Goal: Task Accomplishment & Management: Manage account settings

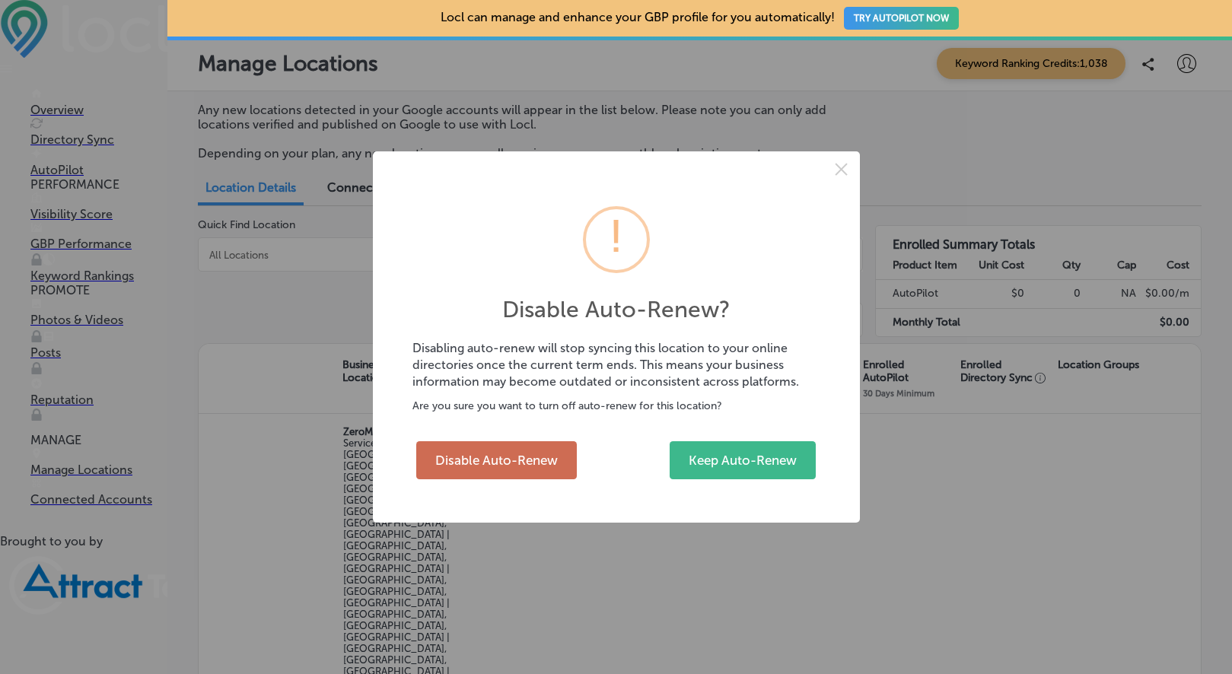
click at [521, 462] on button "Disable Auto-Renew" at bounding box center [496, 460] width 161 height 38
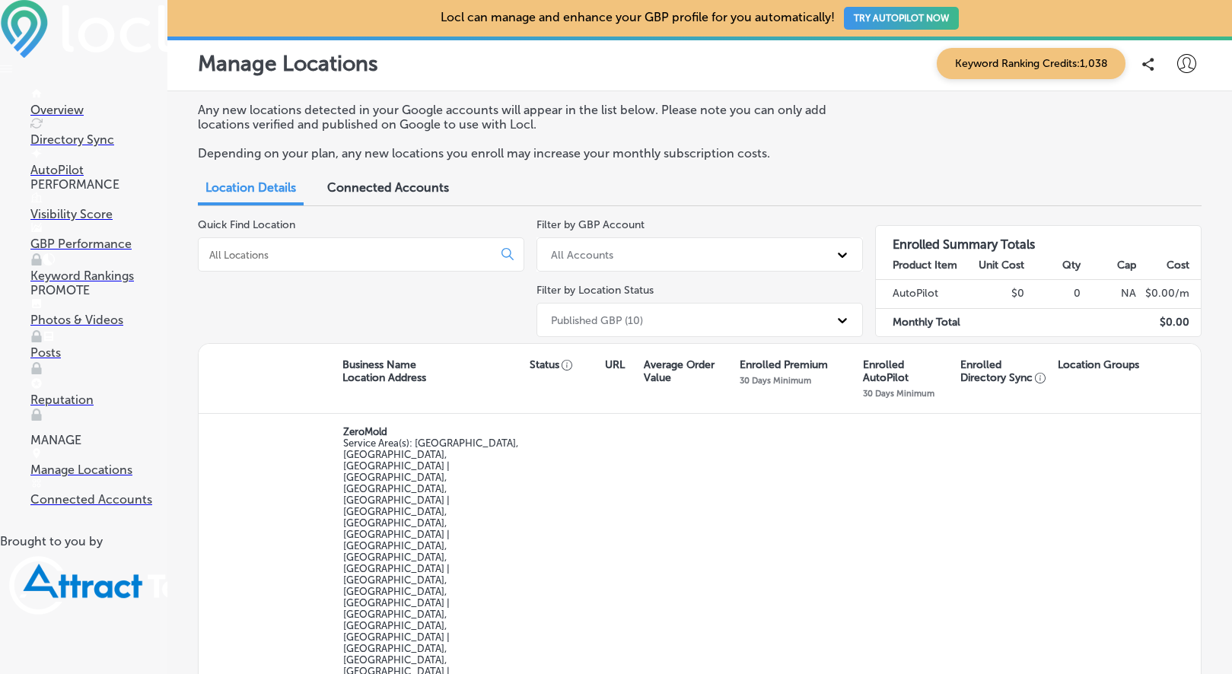
checkbox input "false"
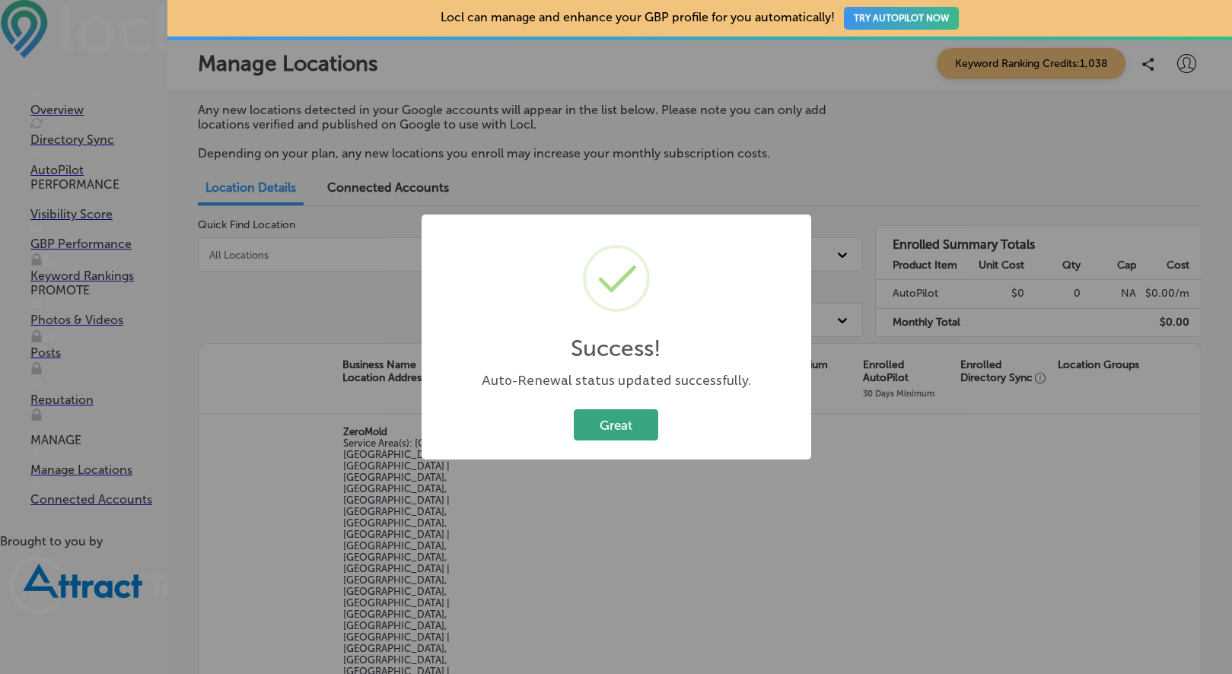
click at [575, 414] on button "Great" at bounding box center [616, 424] width 84 height 31
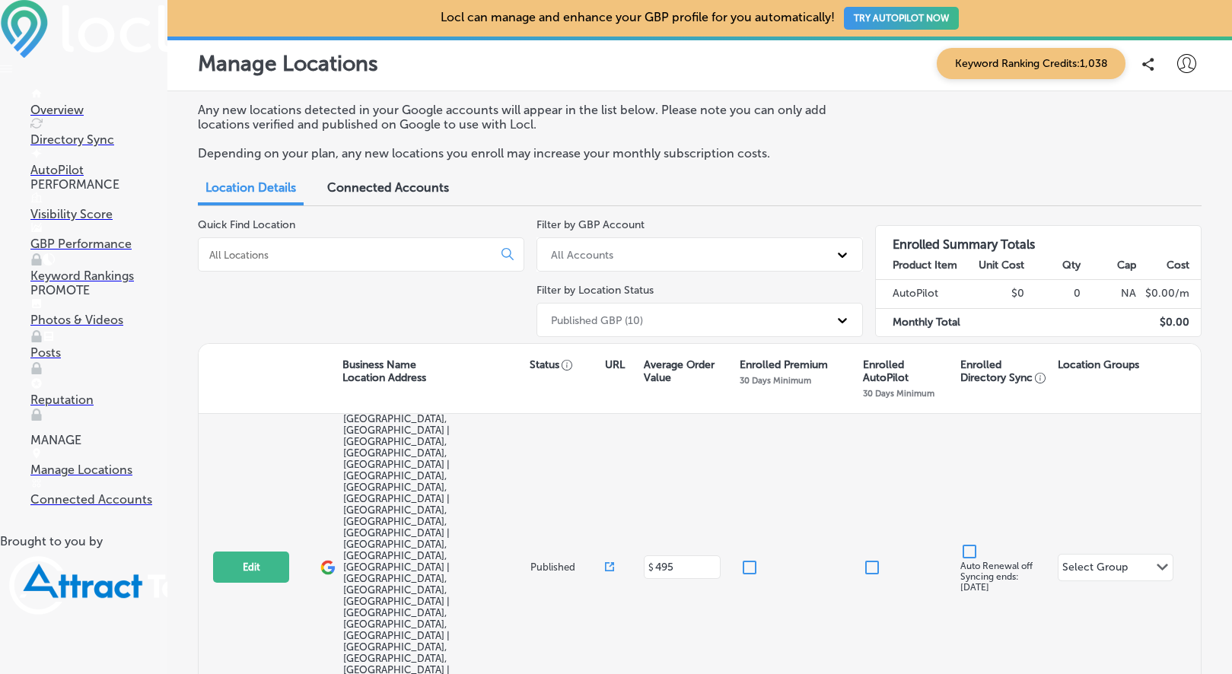
scroll to position [190, 0]
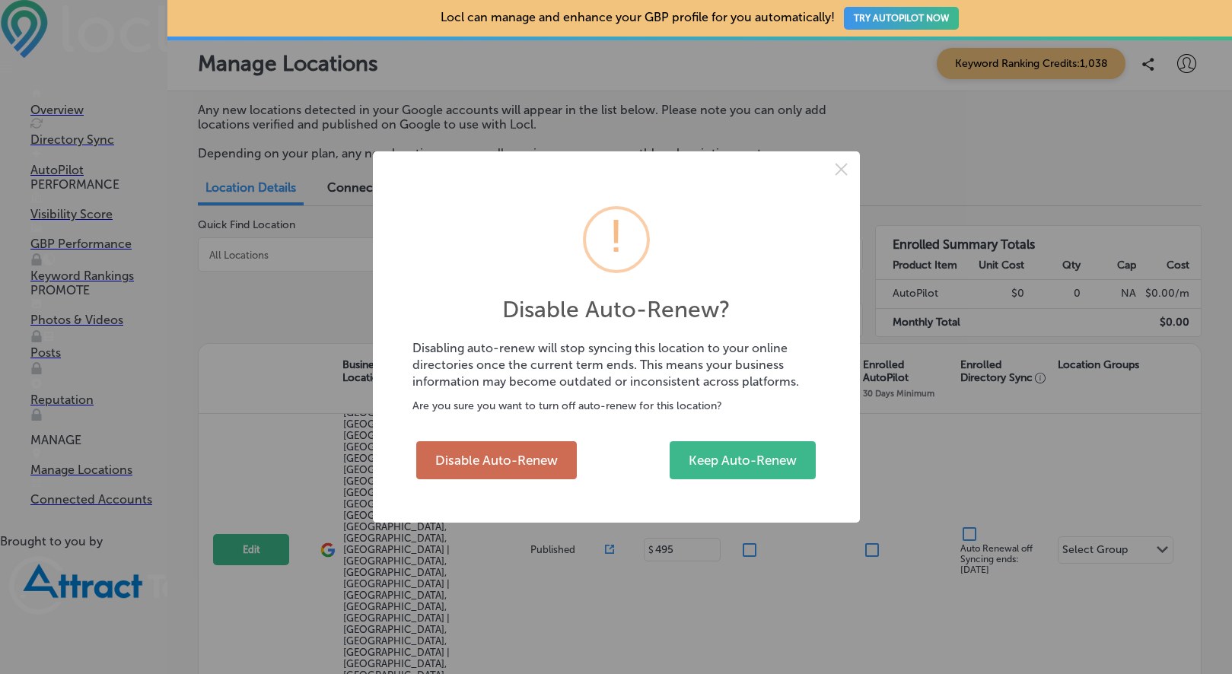
click at [512, 463] on button "Disable Auto-Renew" at bounding box center [496, 460] width 161 height 38
checkbox input "false"
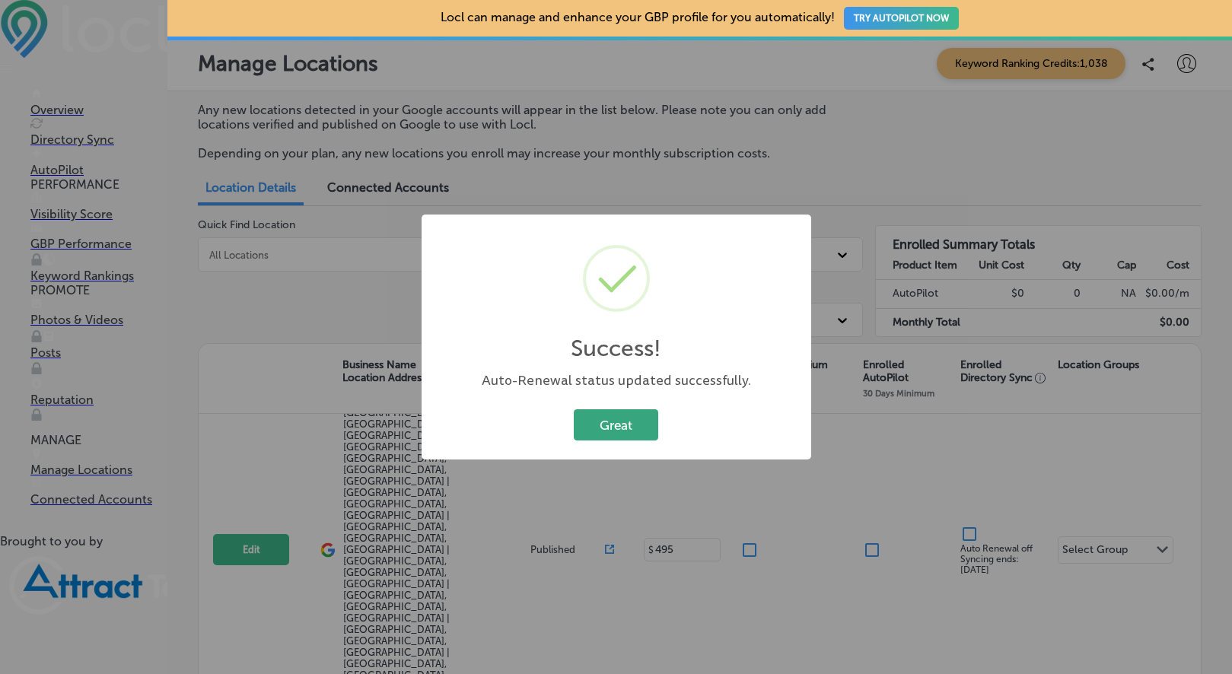
click at [612, 436] on button "Great" at bounding box center [616, 424] width 84 height 31
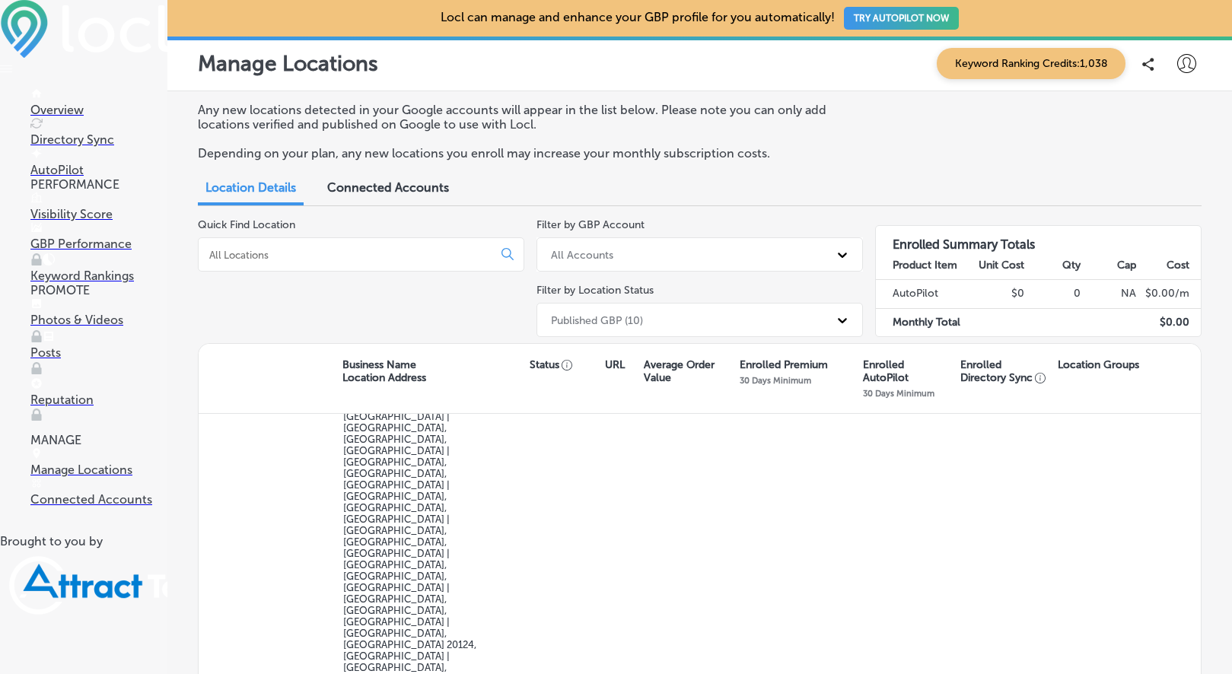
scroll to position [359, 0]
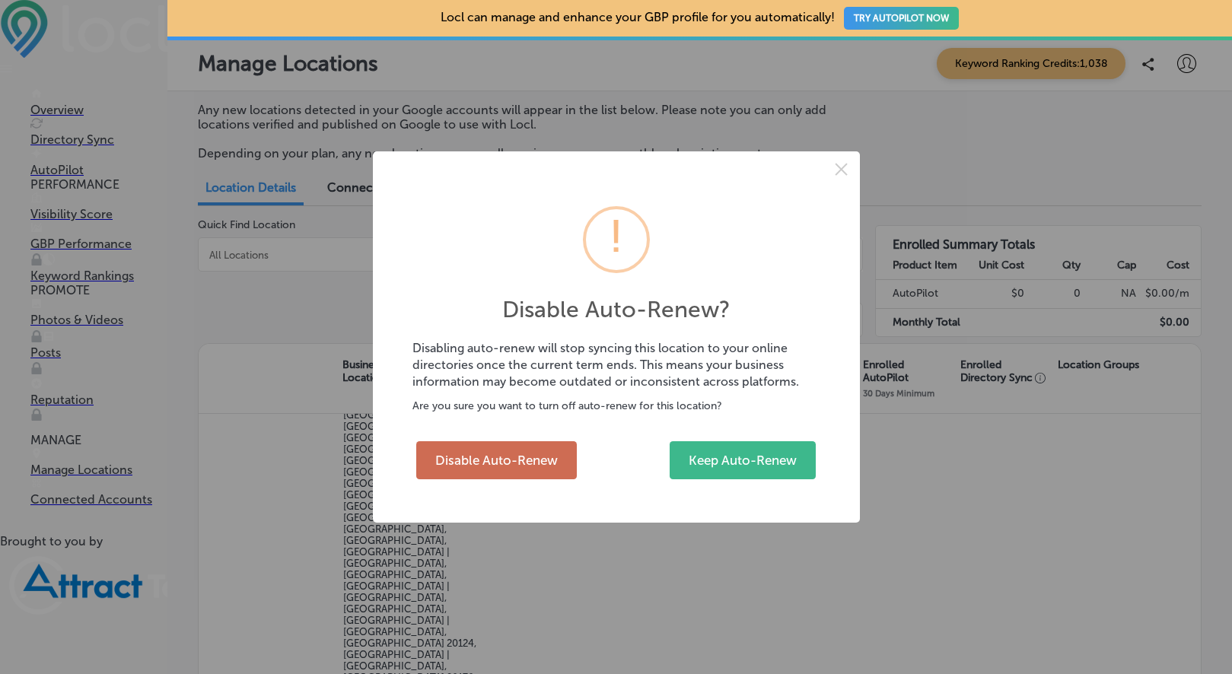
click at [526, 458] on button "Disable Auto-Renew" at bounding box center [496, 460] width 161 height 38
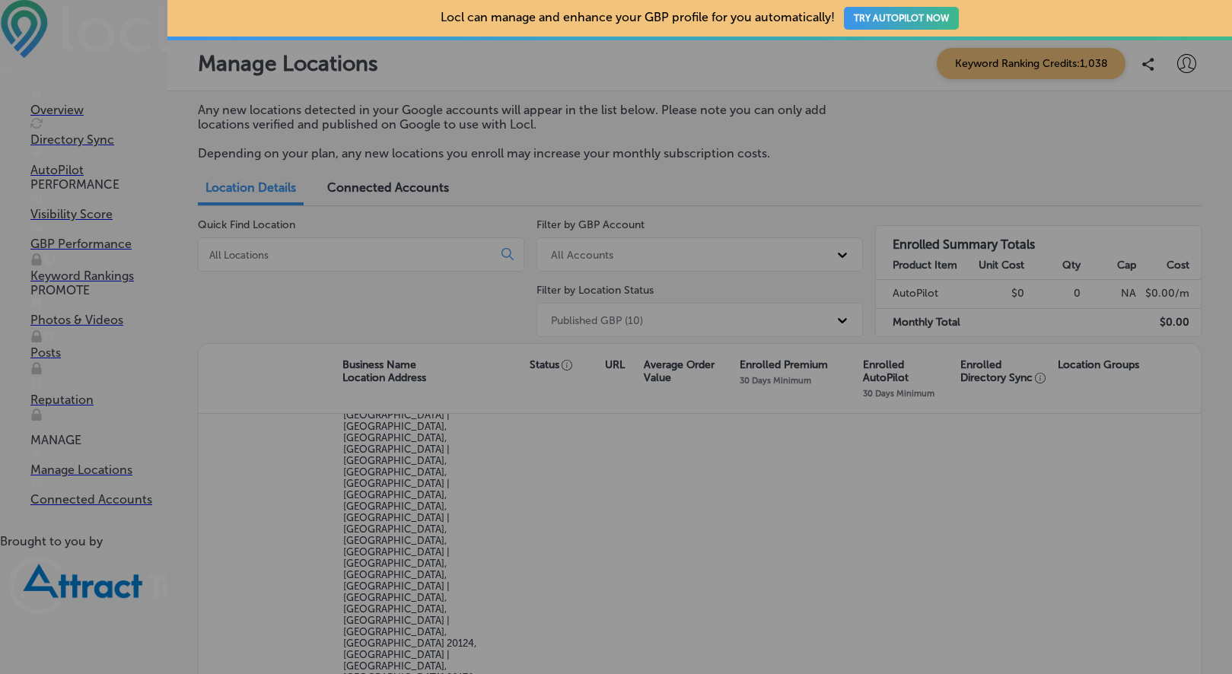
checkbox input "false"
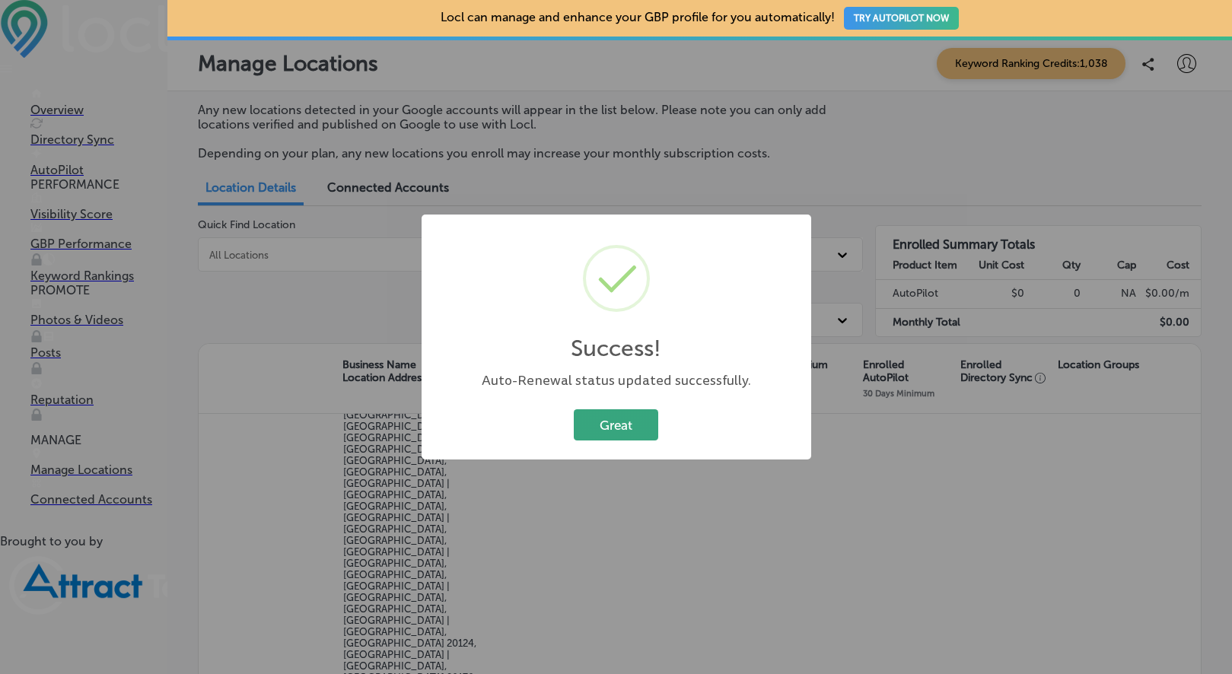
click at [616, 425] on button "Great" at bounding box center [616, 424] width 84 height 31
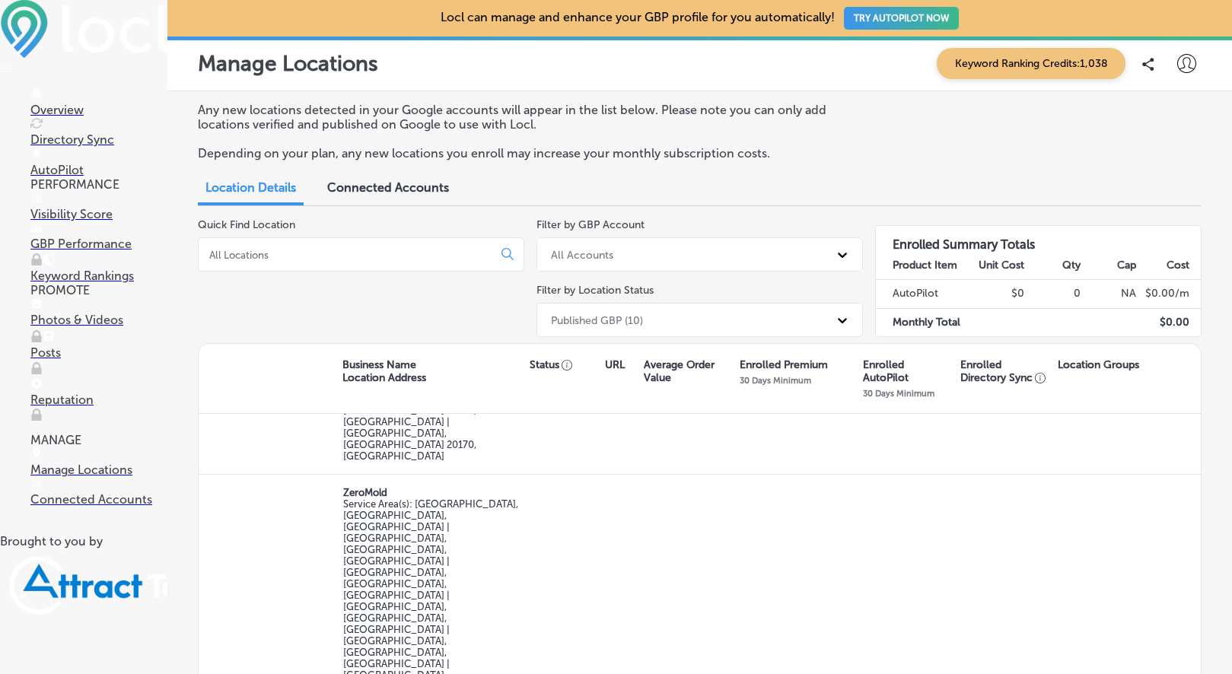
scroll to position [592, 0]
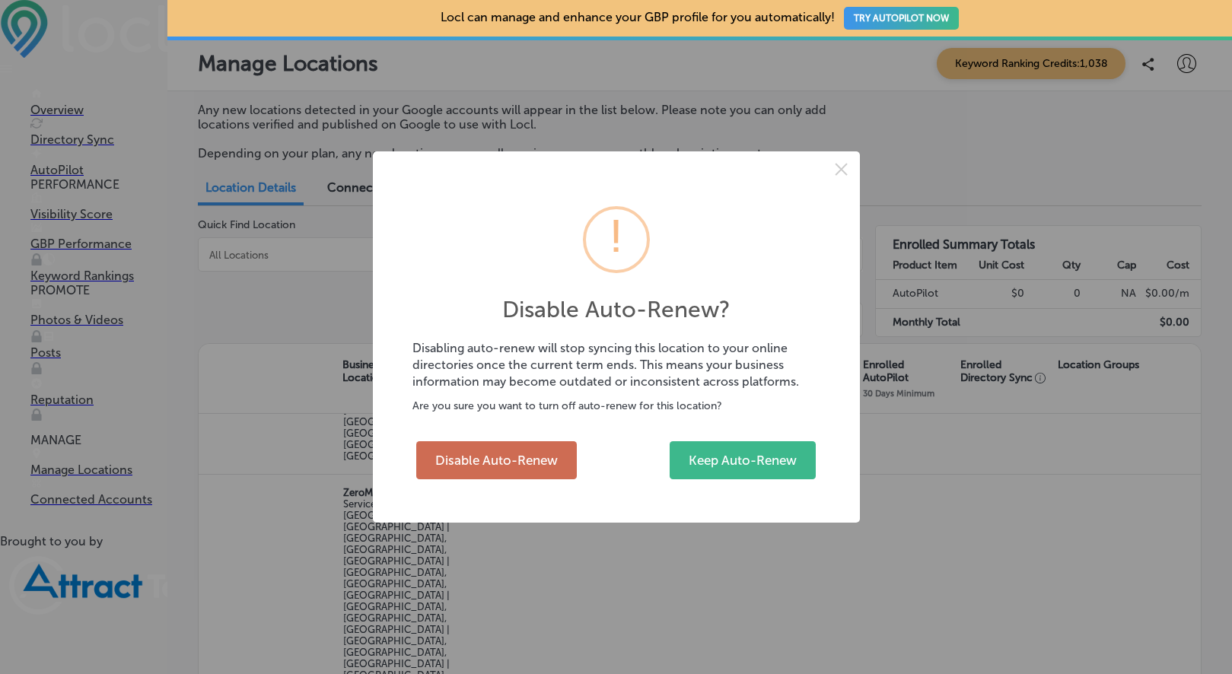
click at [507, 457] on button "Disable Auto-Renew" at bounding box center [496, 460] width 161 height 38
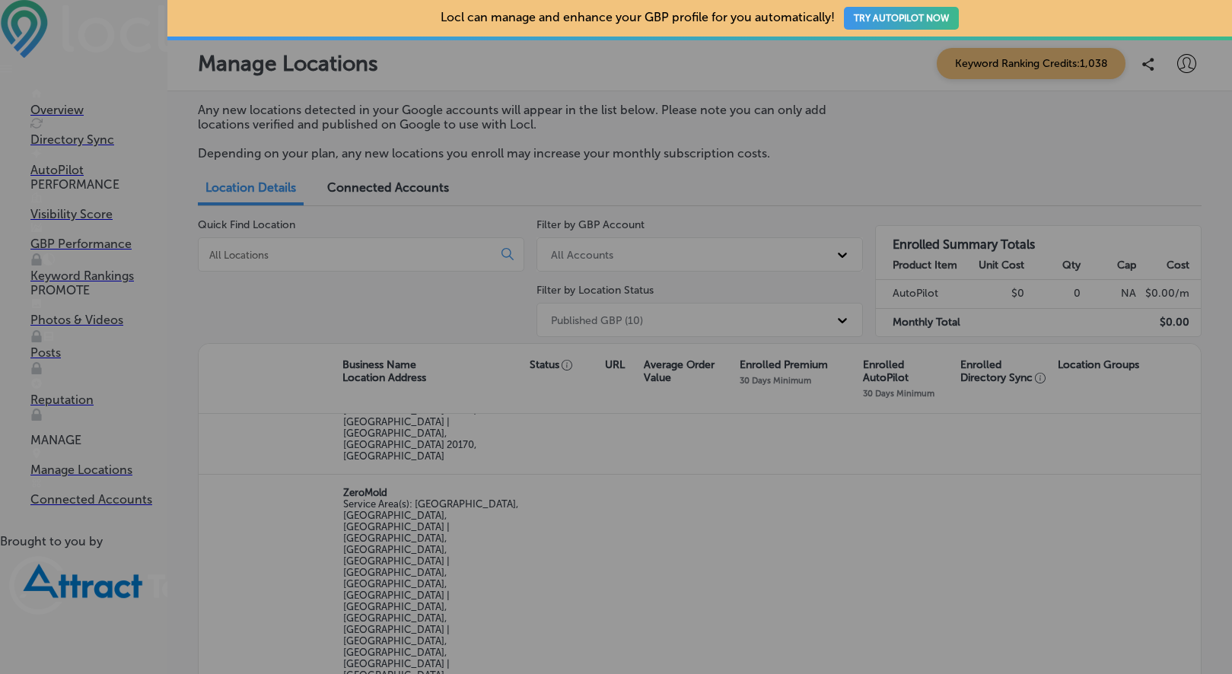
checkbox input "false"
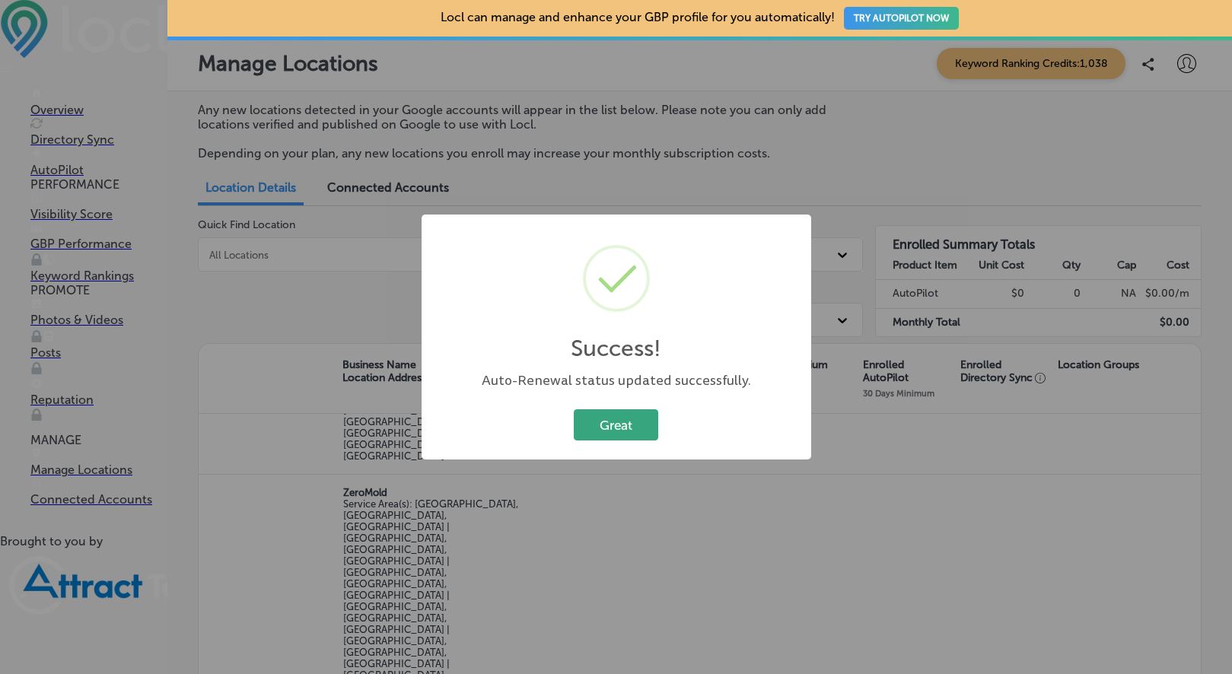
click at [605, 430] on button "Great" at bounding box center [616, 424] width 84 height 31
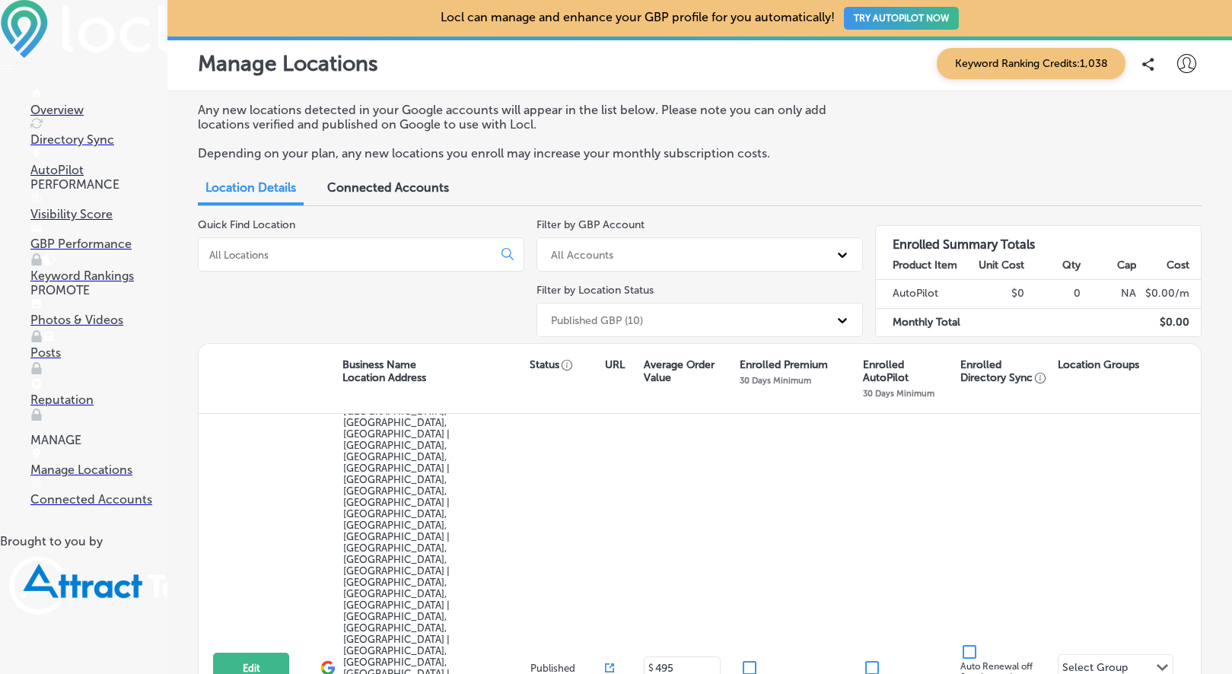
scroll to position [721, 0]
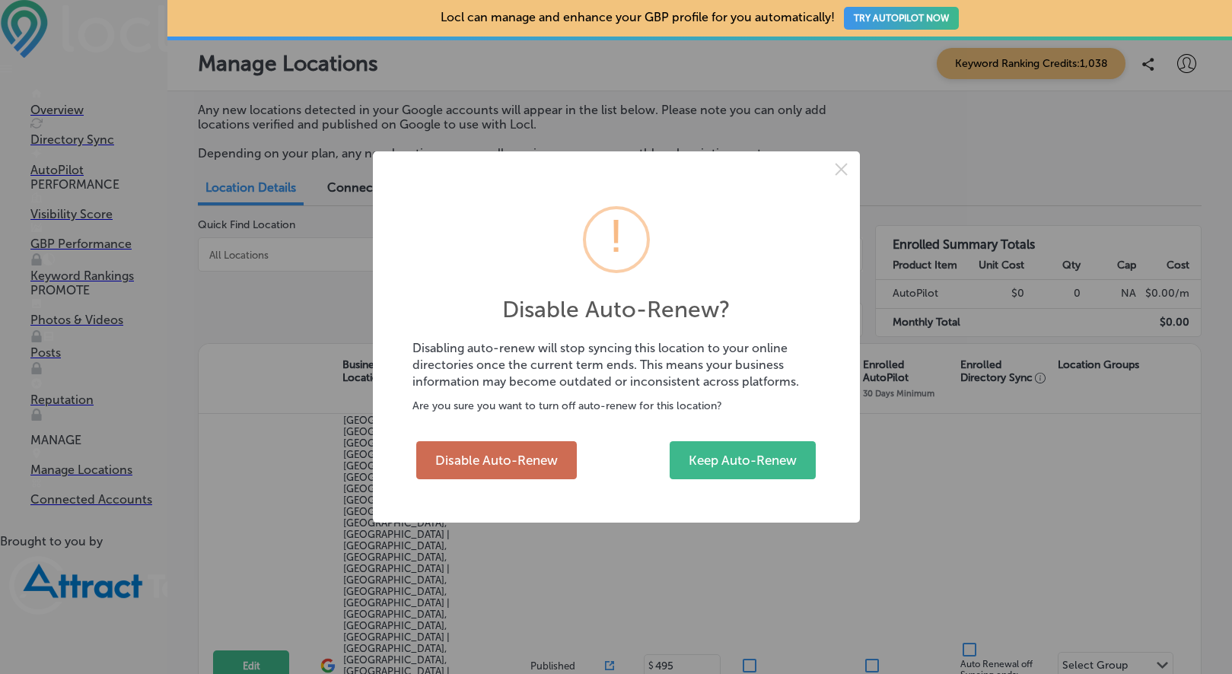
click at [521, 456] on button "Disable Auto-Renew" at bounding box center [496, 460] width 161 height 38
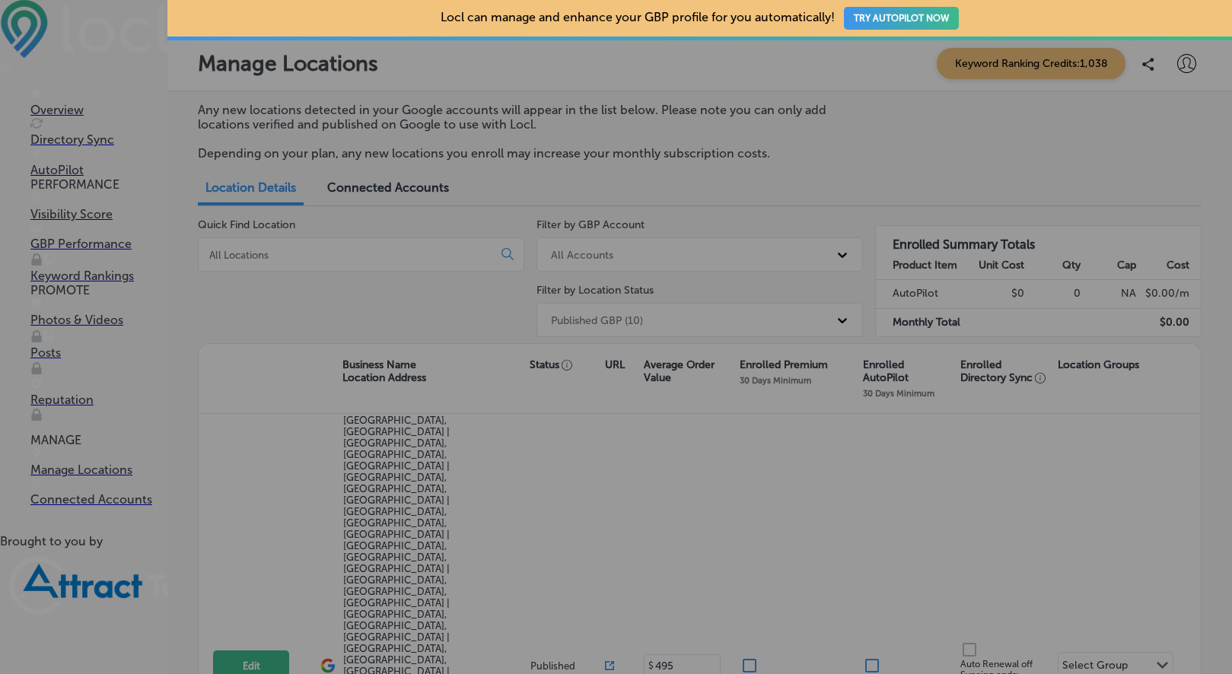
checkbox input "false"
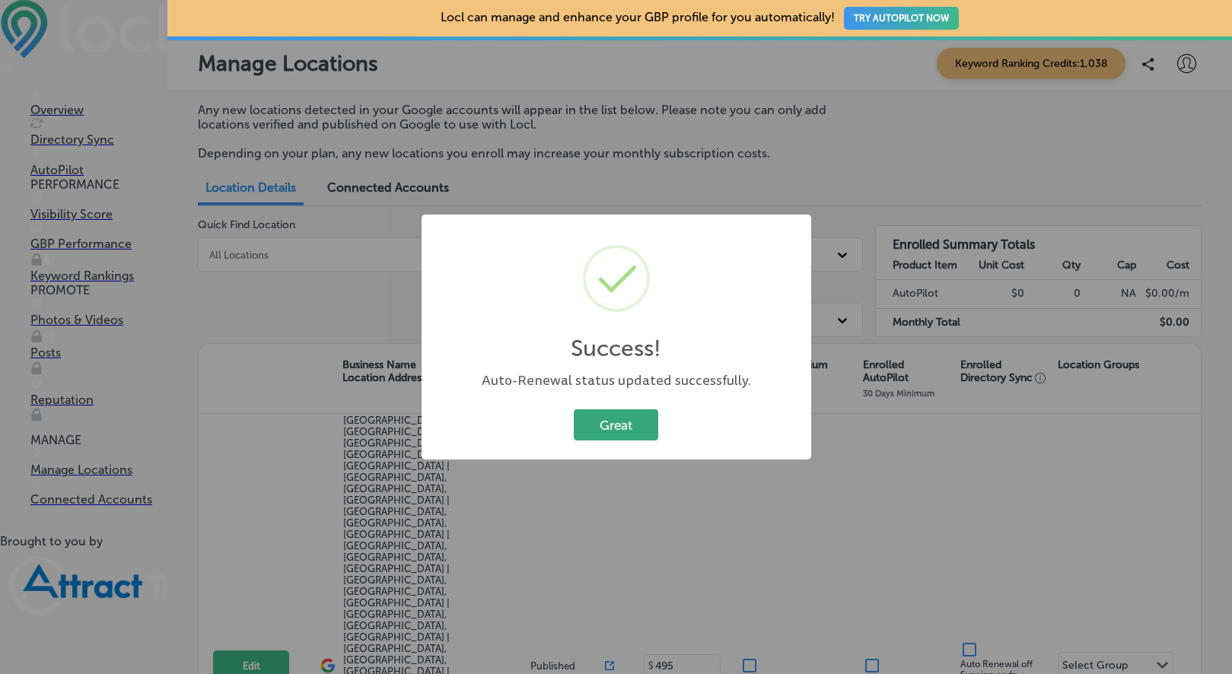
click at [621, 425] on button "Great" at bounding box center [616, 424] width 84 height 31
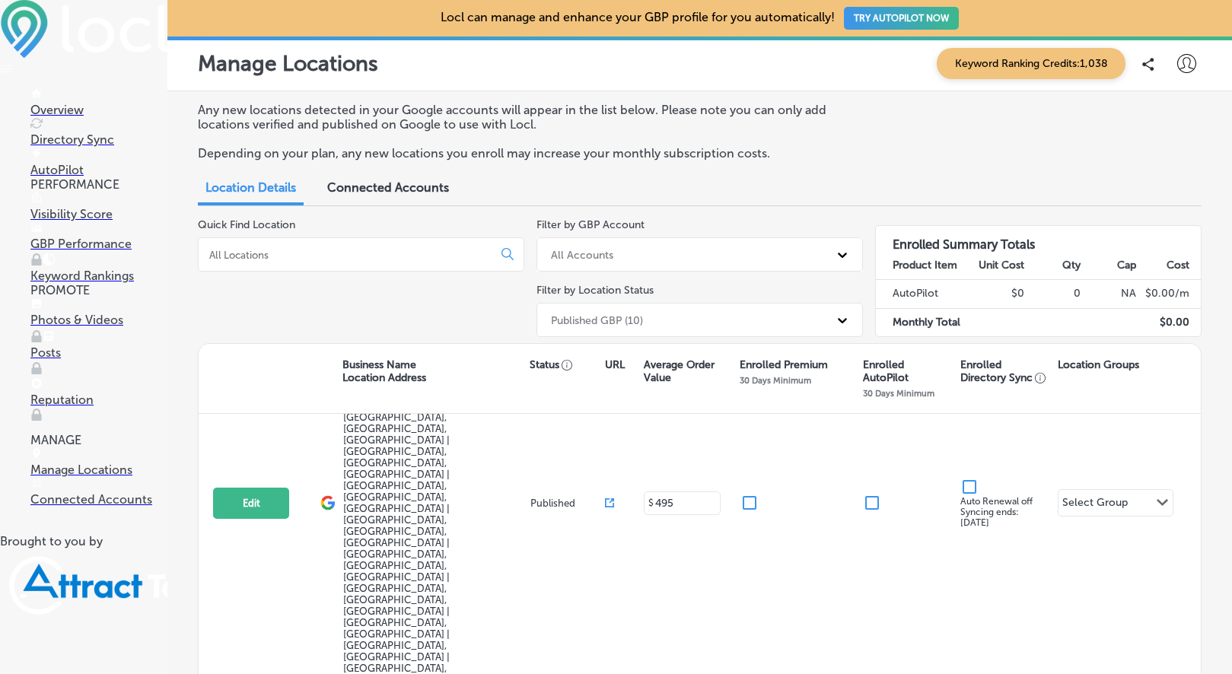
scroll to position [894, 0]
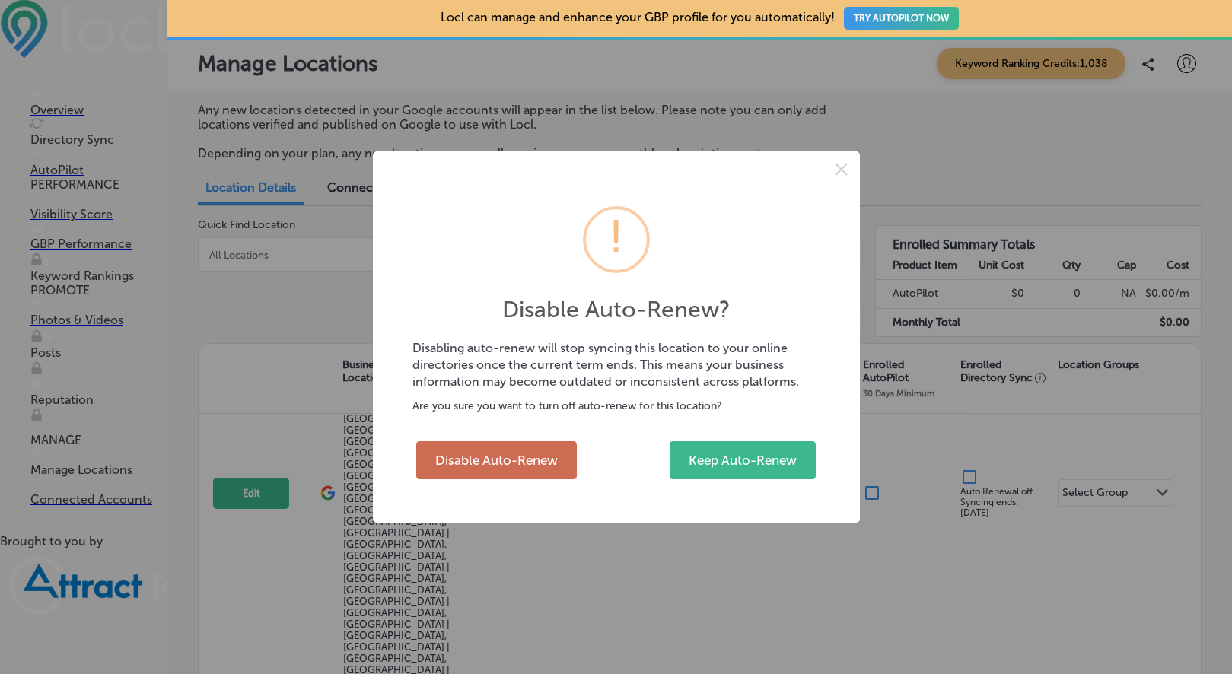
click at [463, 455] on button "Disable Auto-Renew" at bounding box center [496, 460] width 161 height 38
checkbox input "false"
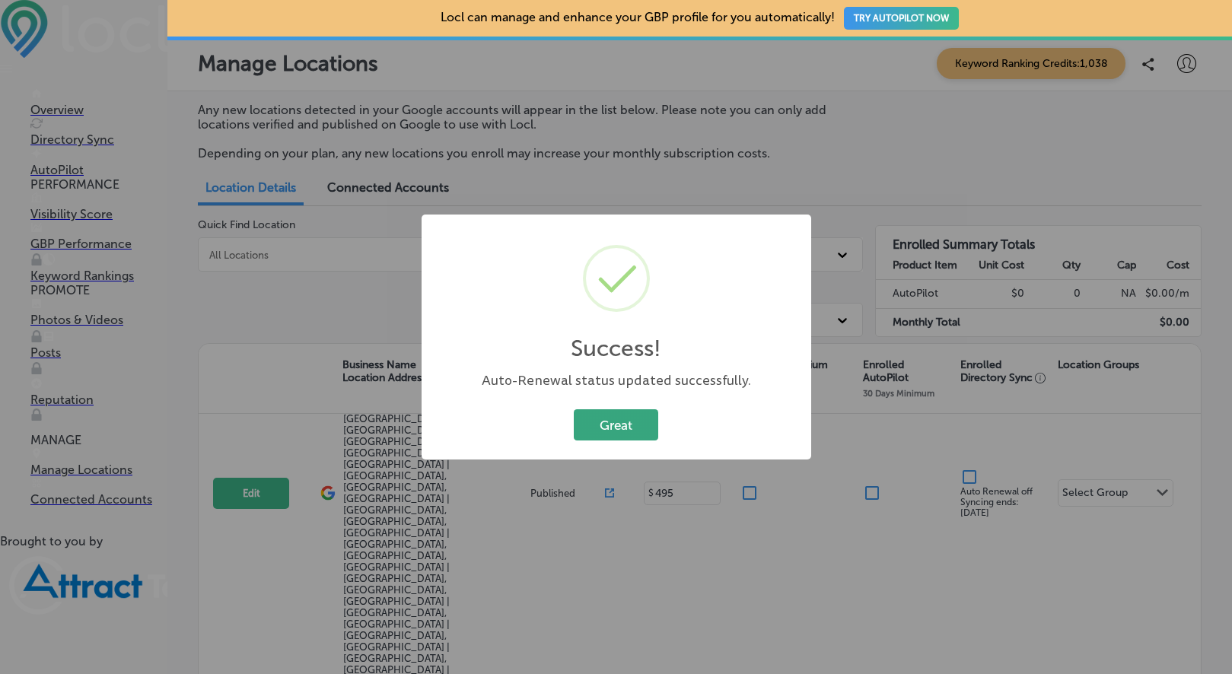
click at [604, 430] on button "Great" at bounding box center [616, 424] width 84 height 31
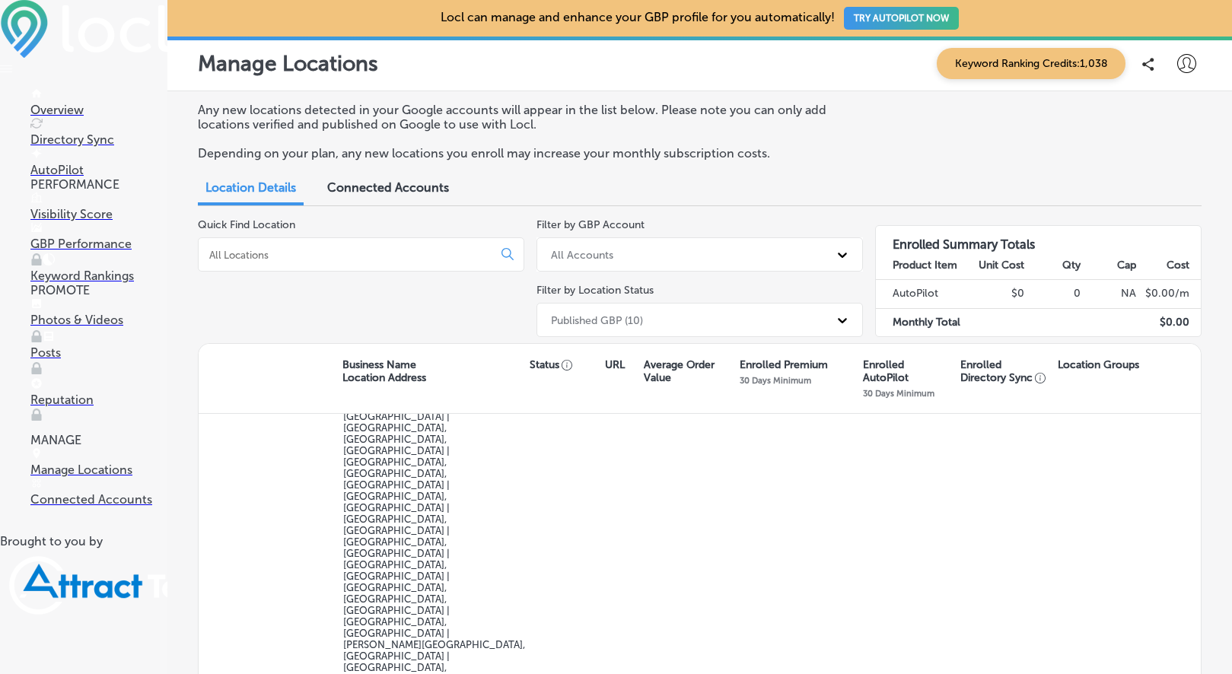
scroll to position [1024, 0]
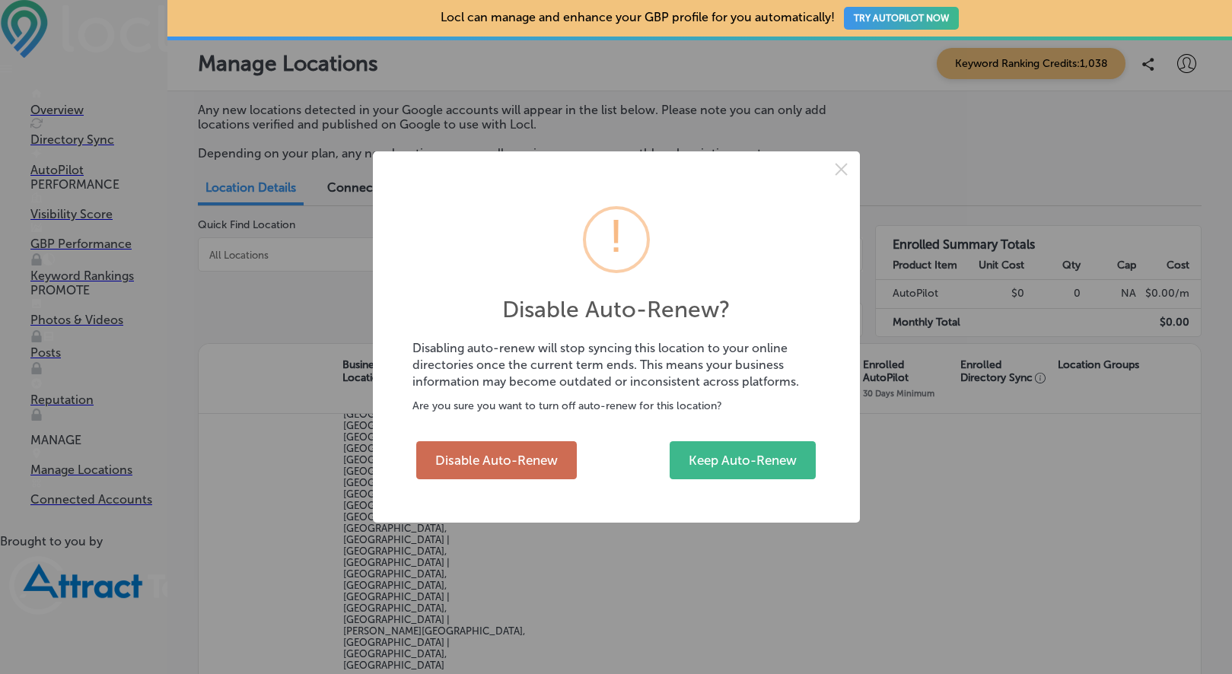
click at [485, 464] on button "Disable Auto-Renew" at bounding box center [496, 460] width 161 height 38
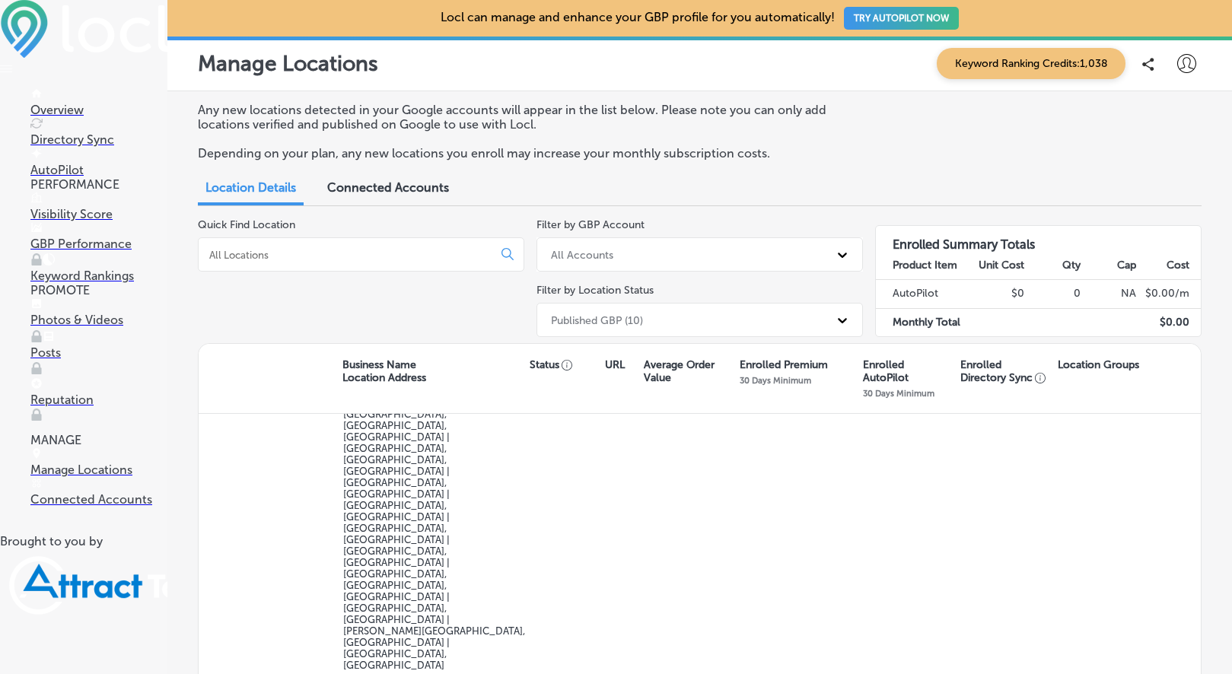
checkbox input "false"
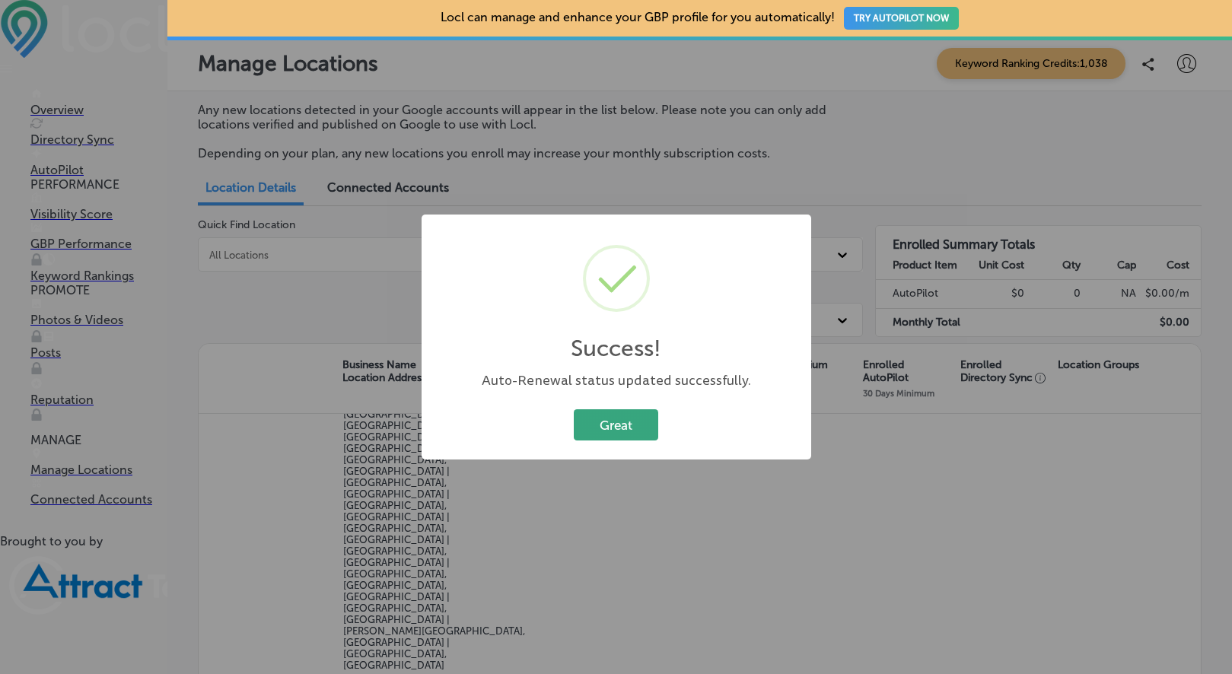
click at [619, 421] on button "Great" at bounding box center [616, 424] width 84 height 31
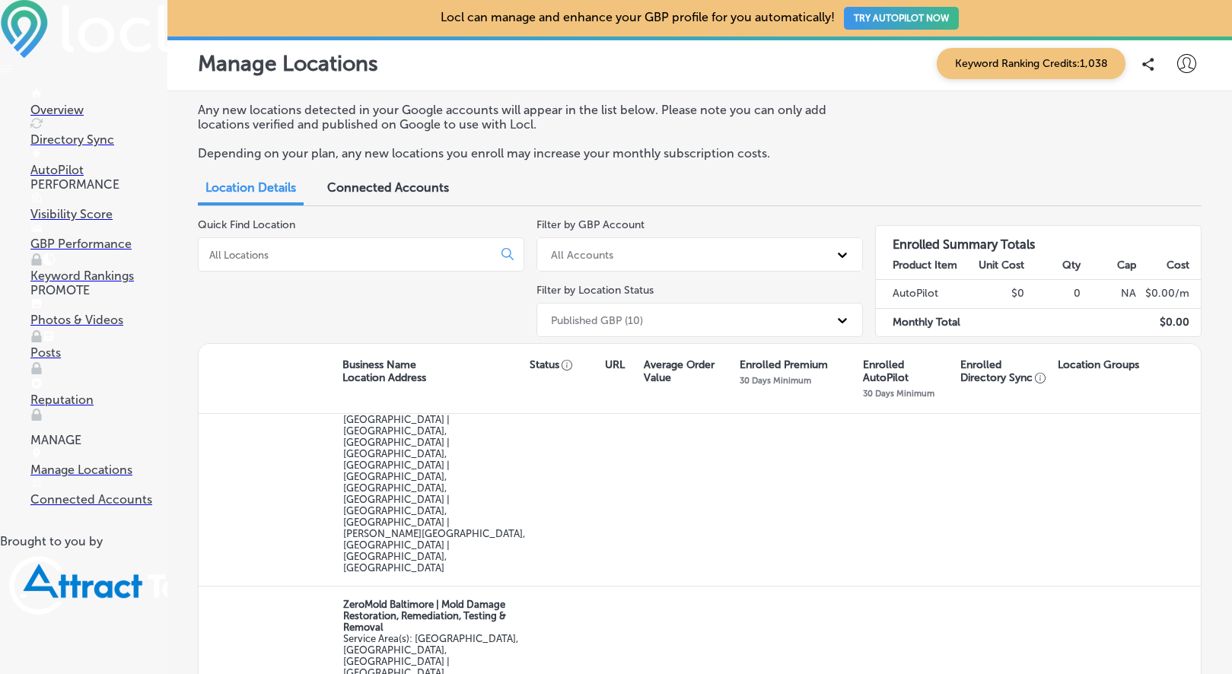
scroll to position [1121, 0]
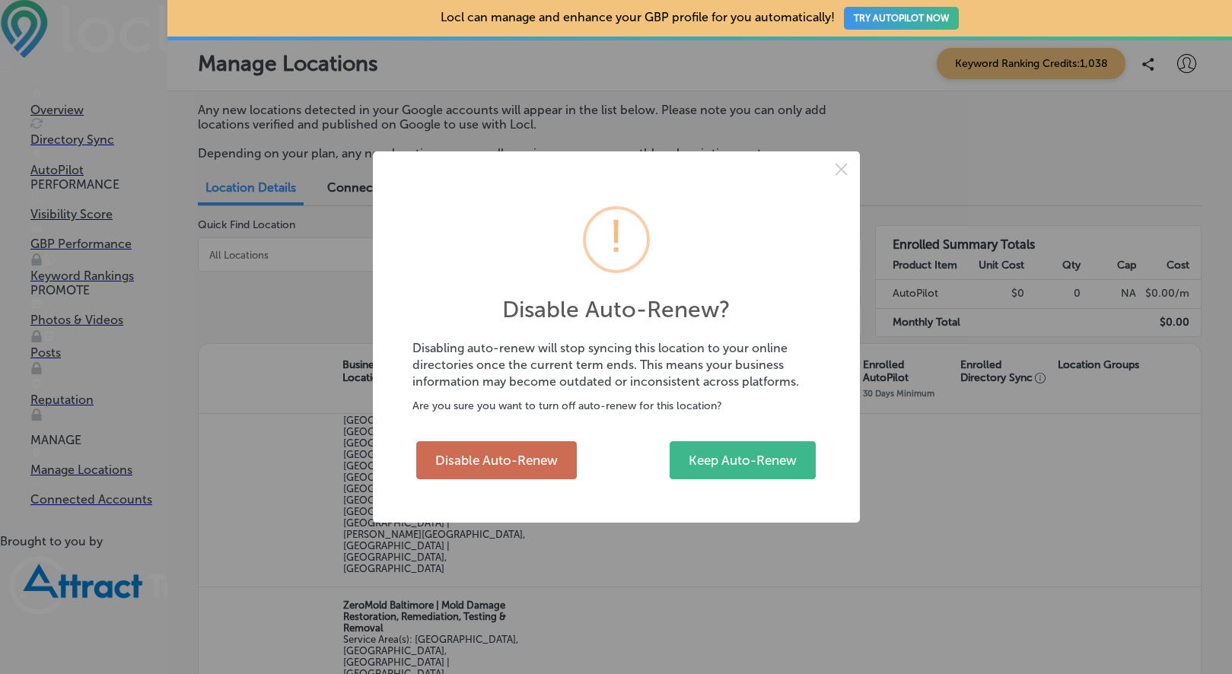
click at [511, 449] on button "Disable Auto-Renew" at bounding box center [496, 460] width 161 height 38
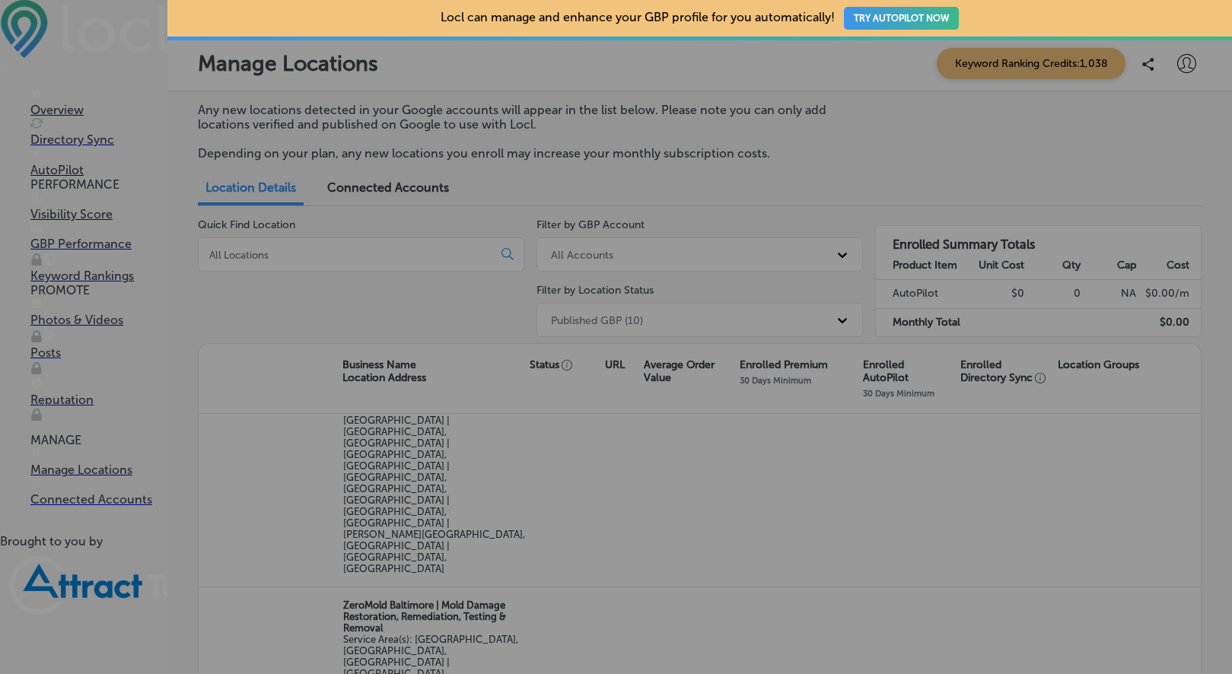
checkbox input "false"
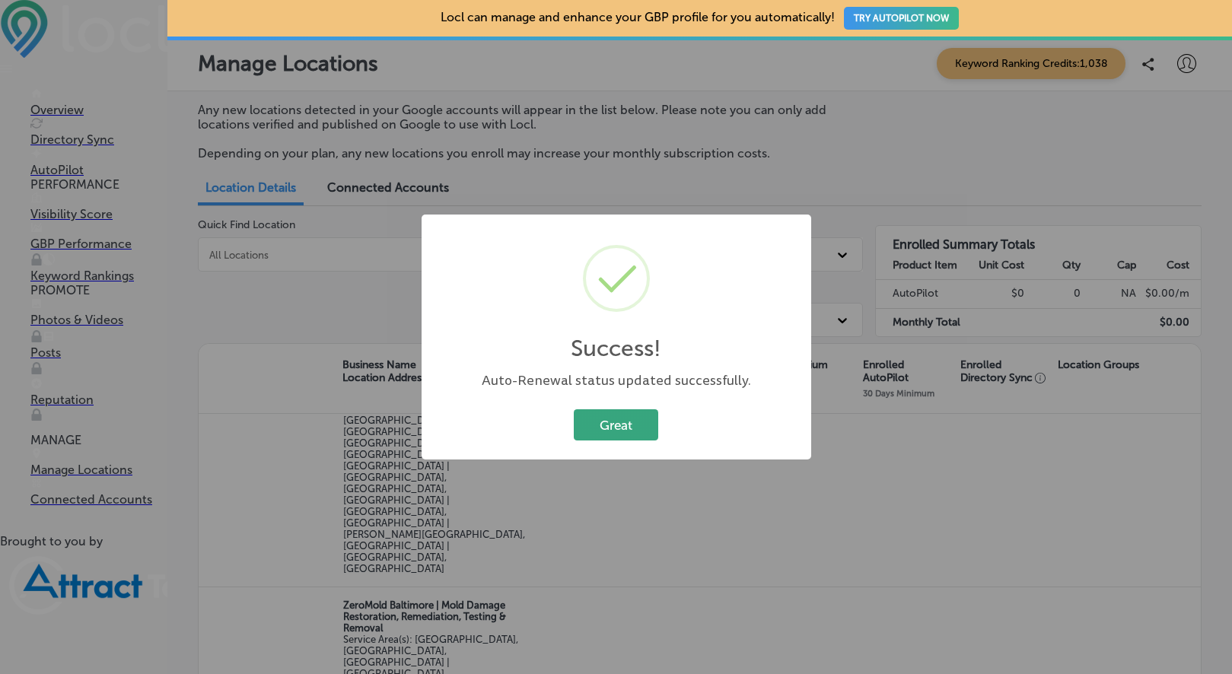
click at [613, 410] on button "Great" at bounding box center [616, 424] width 84 height 31
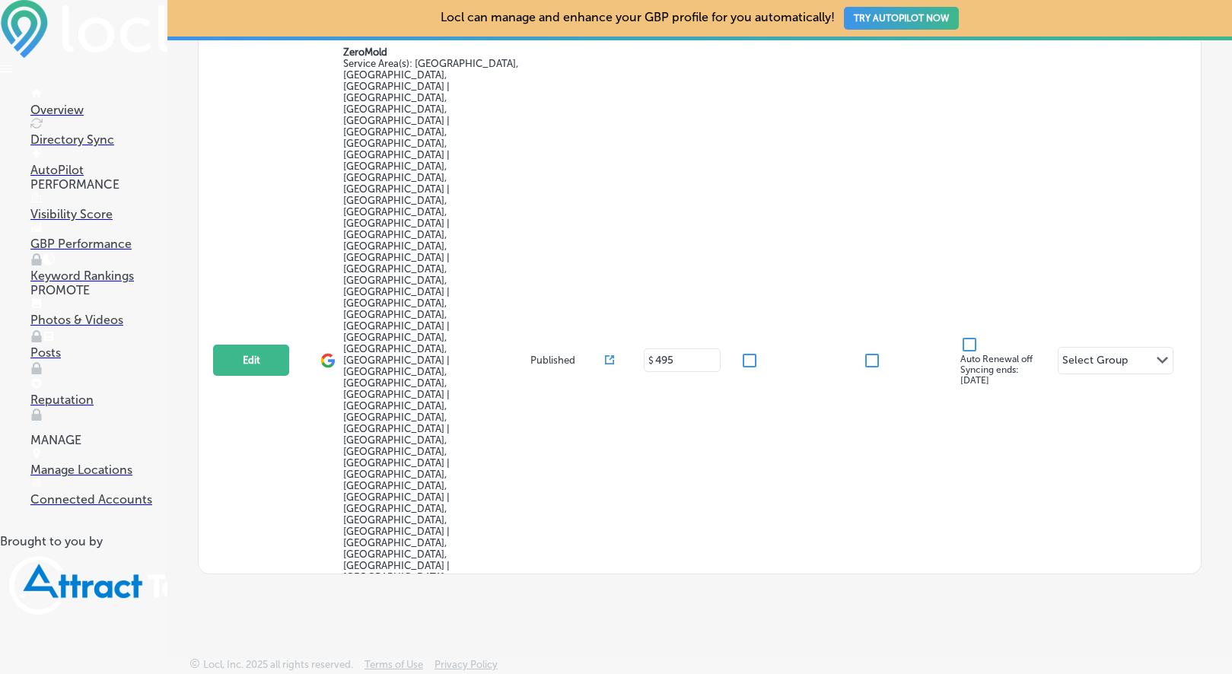
scroll to position [0, 0]
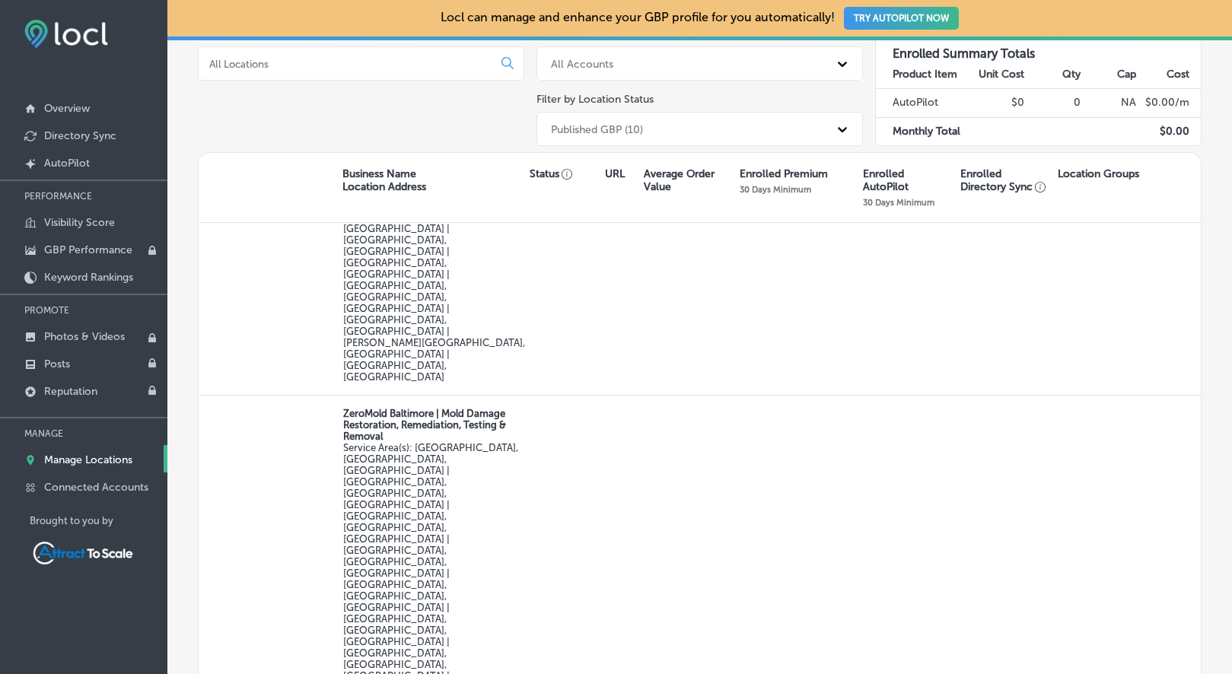
scroll to position [1121, 0]
